Goal: Browse casually: Explore the website without a specific task or goal

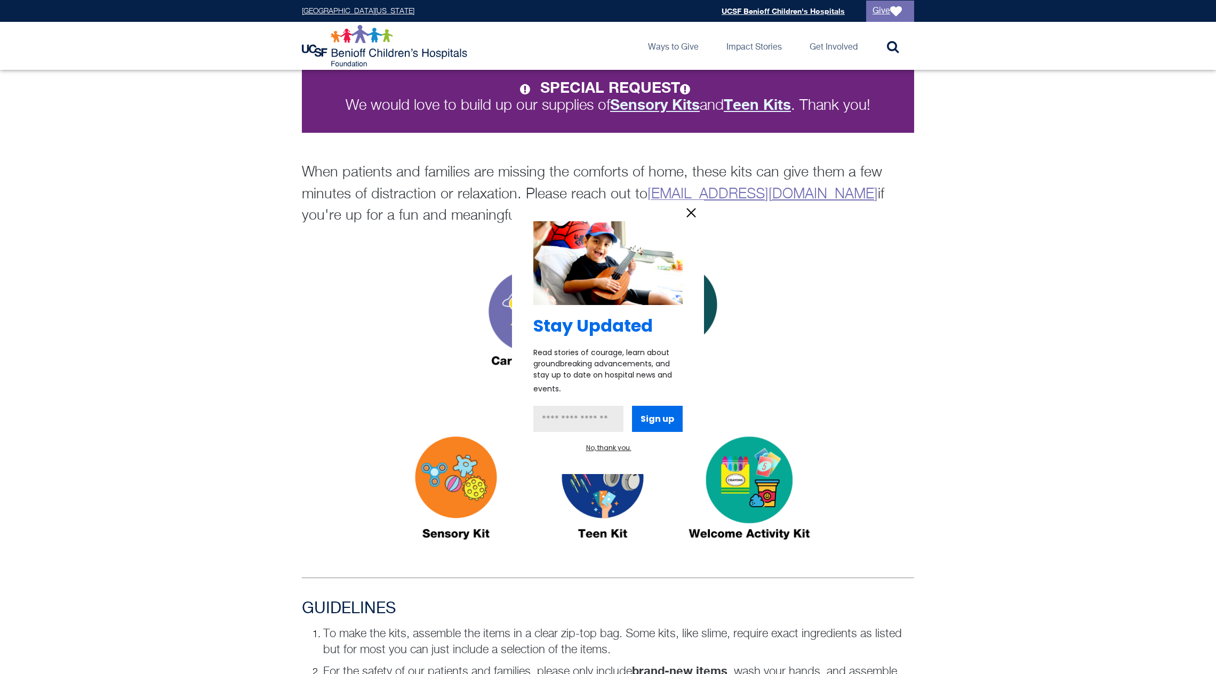
click at [692, 216] on icon "information" at bounding box center [691, 213] width 16 height 16
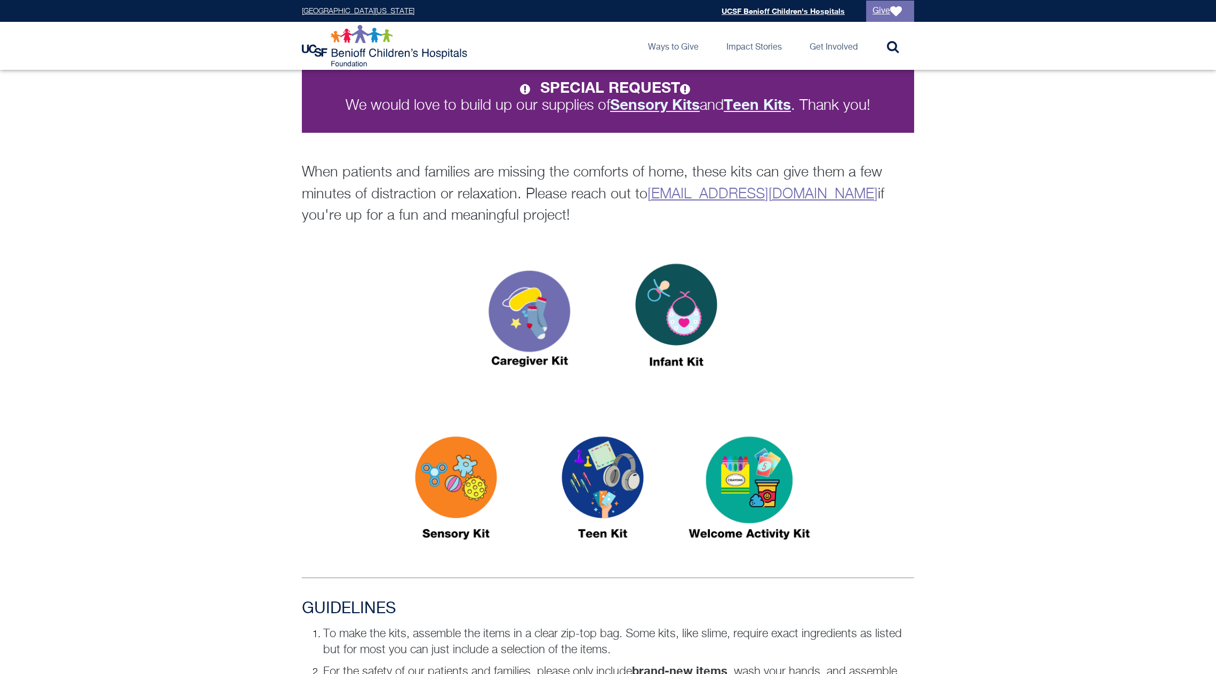
click at [708, 312] on img at bounding box center [675, 320] width 133 height 154
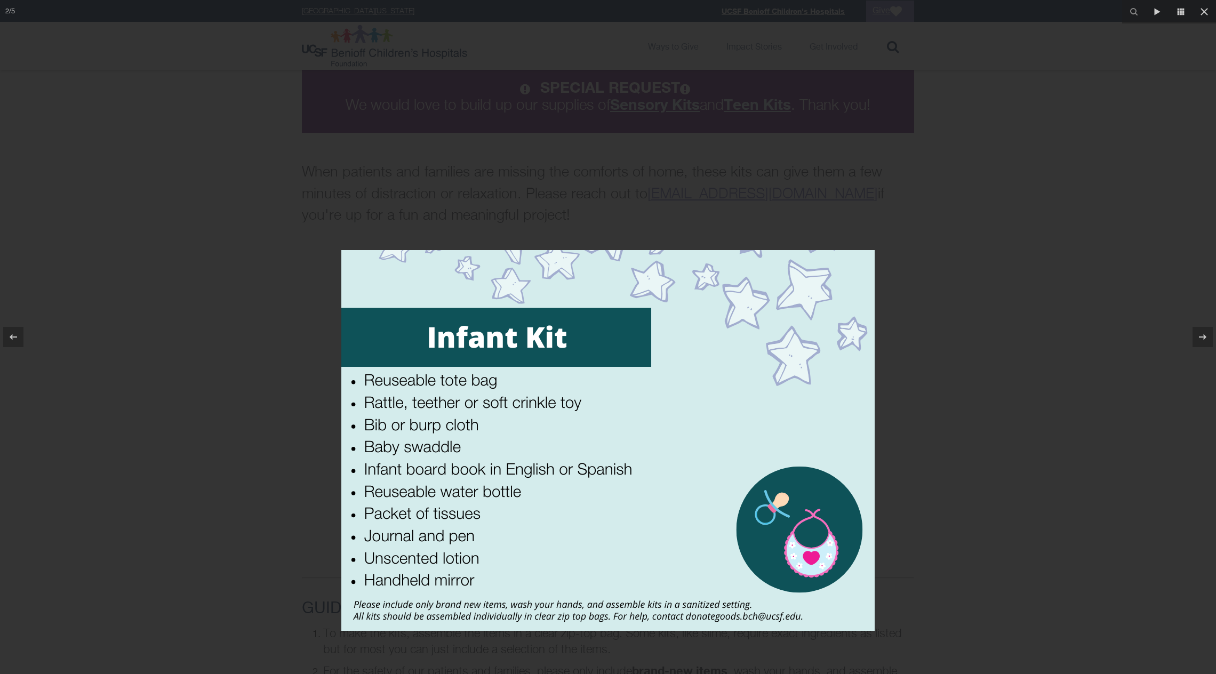
drag, startPoint x: 554, startPoint y: 315, endPoint x: 584, endPoint y: 420, distance: 109.2
click at [584, 420] on img at bounding box center [607, 440] width 533 height 381
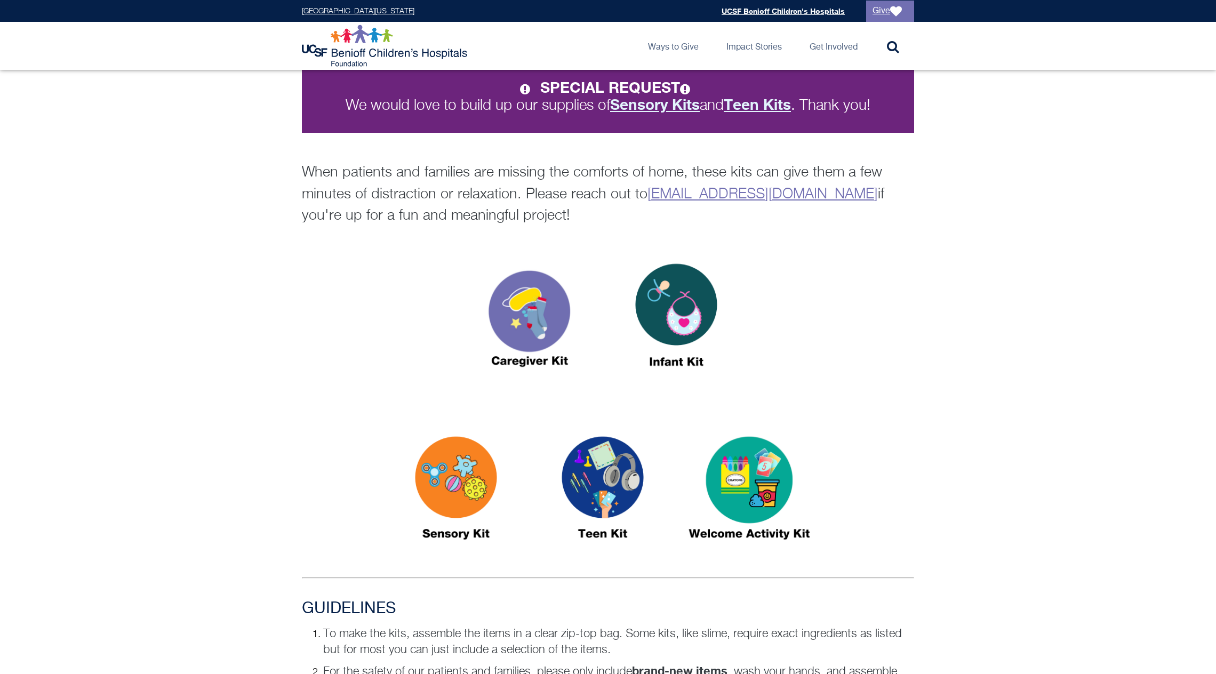
click at [661, 322] on img at bounding box center [675, 320] width 133 height 154
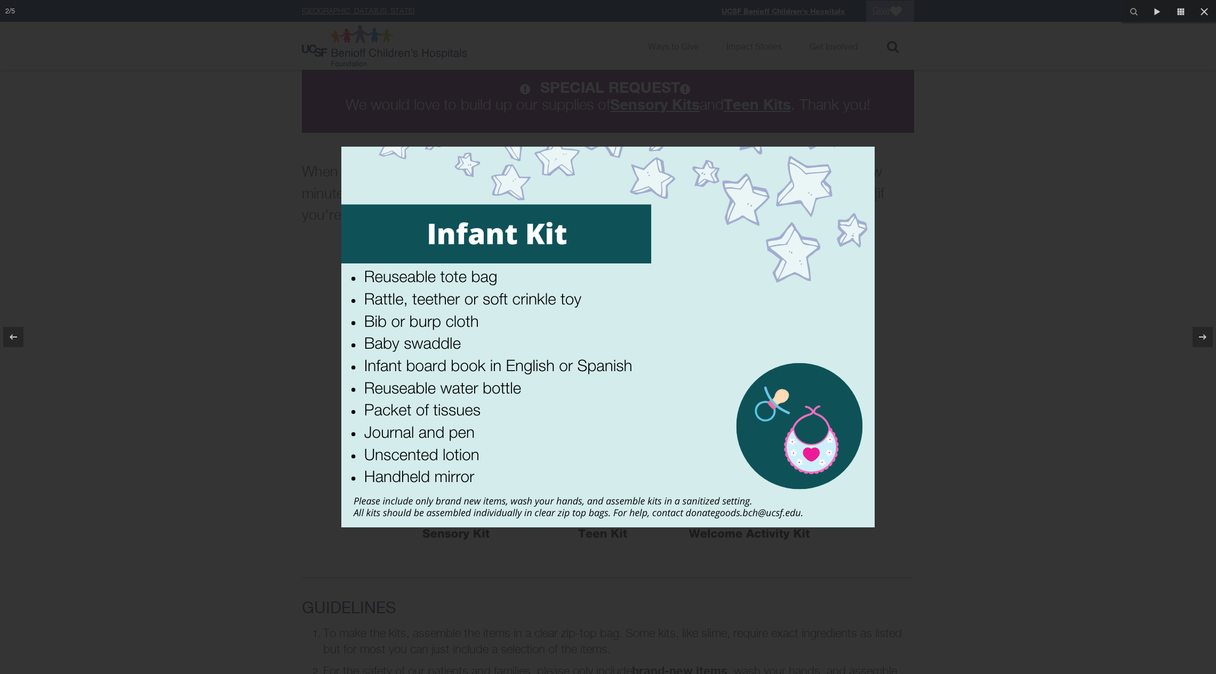
click at [944, 106] on div at bounding box center [608, 337] width 1216 height 674
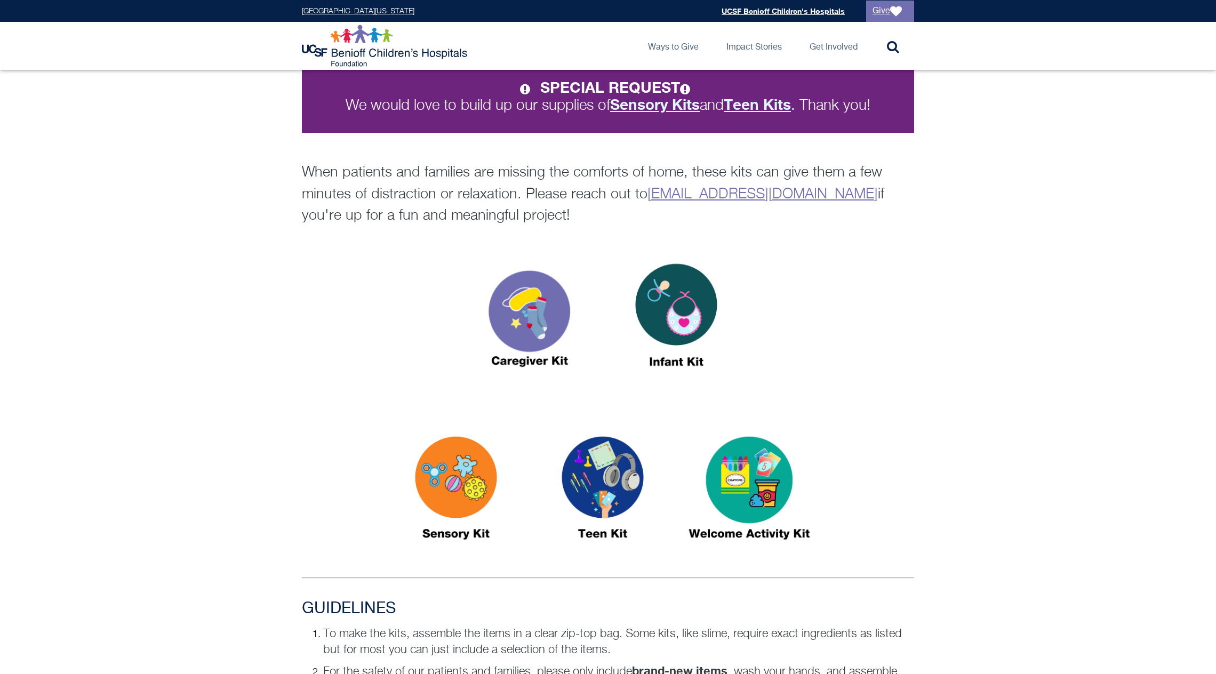
click at [528, 302] on img at bounding box center [529, 320] width 133 height 154
